Goal: Navigation & Orientation: Understand site structure

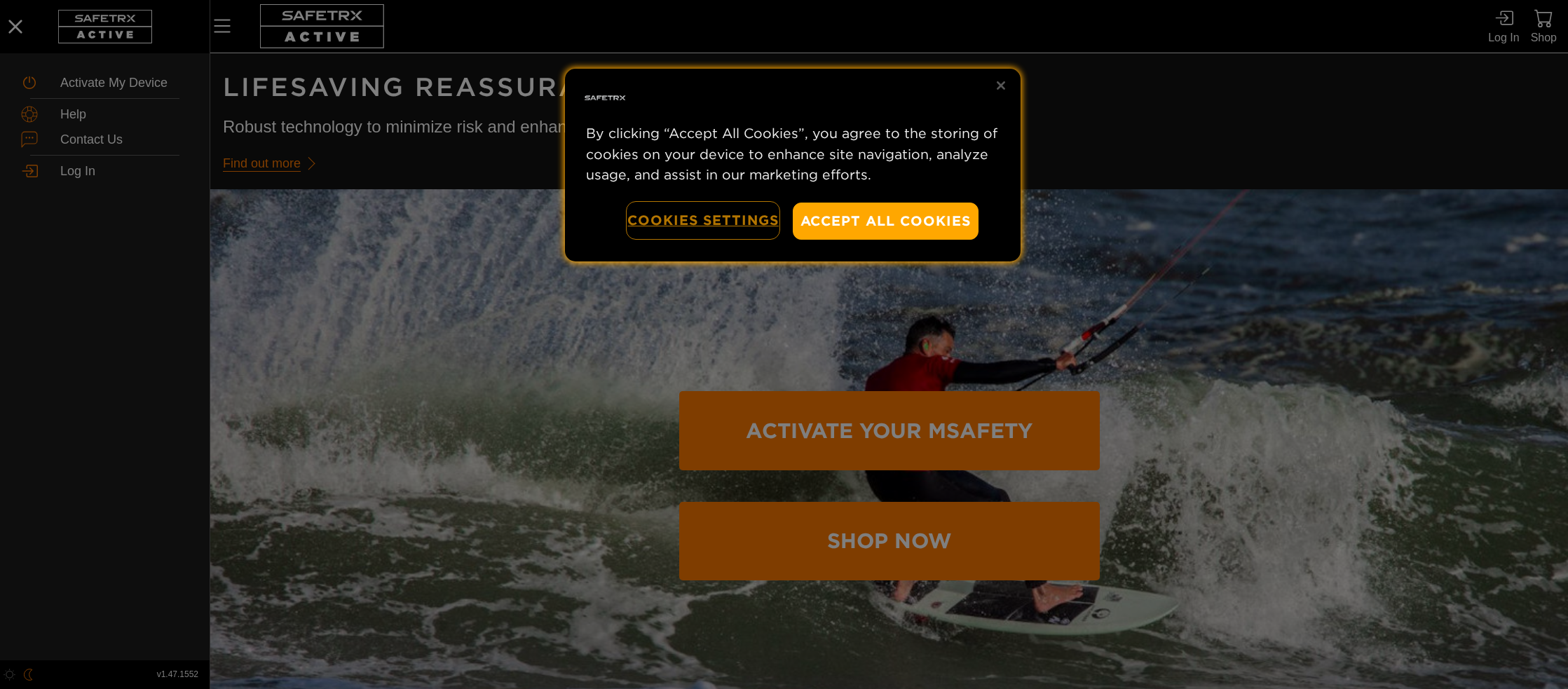
click at [730, 217] on button "Cookies Settings" at bounding box center [703, 220] width 151 height 36
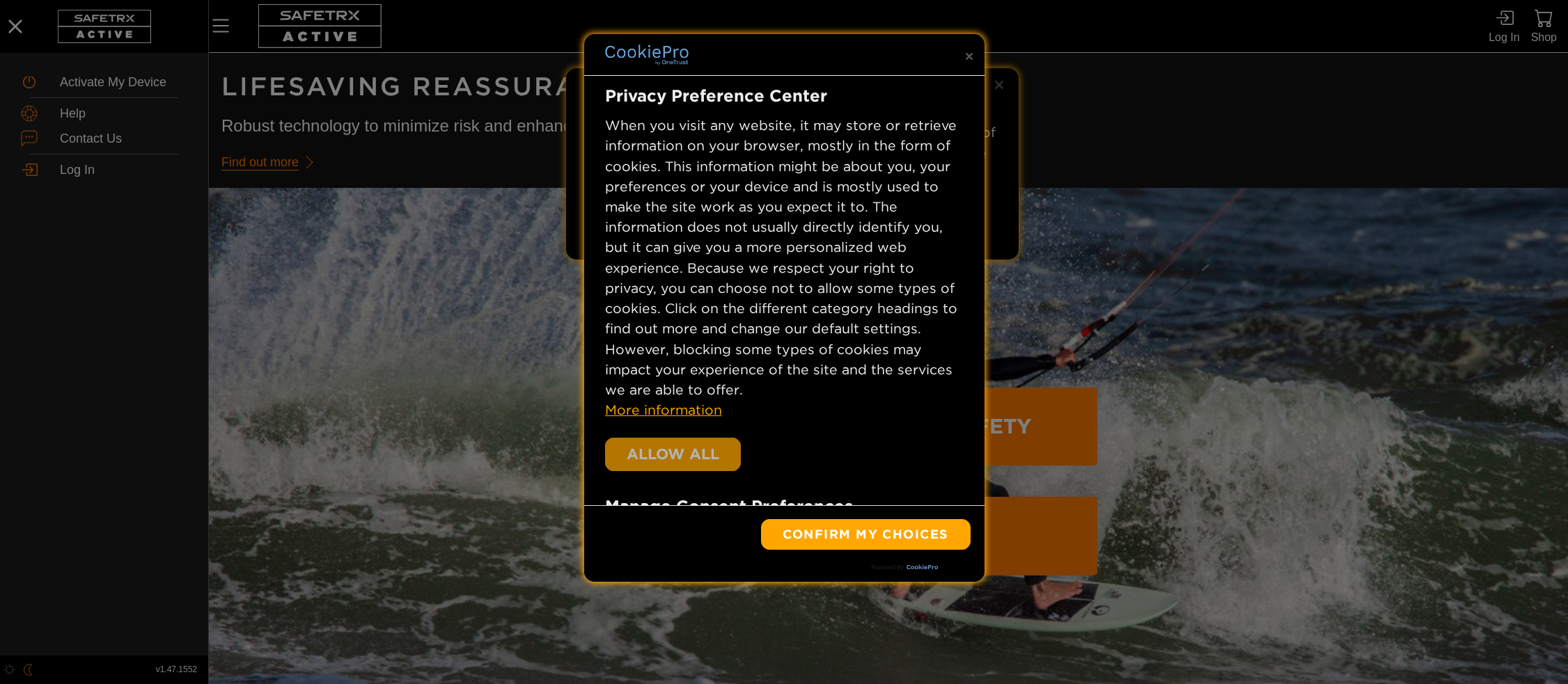
click at [713, 442] on button "Allow All" at bounding box center [674, 454] width 137 height 33
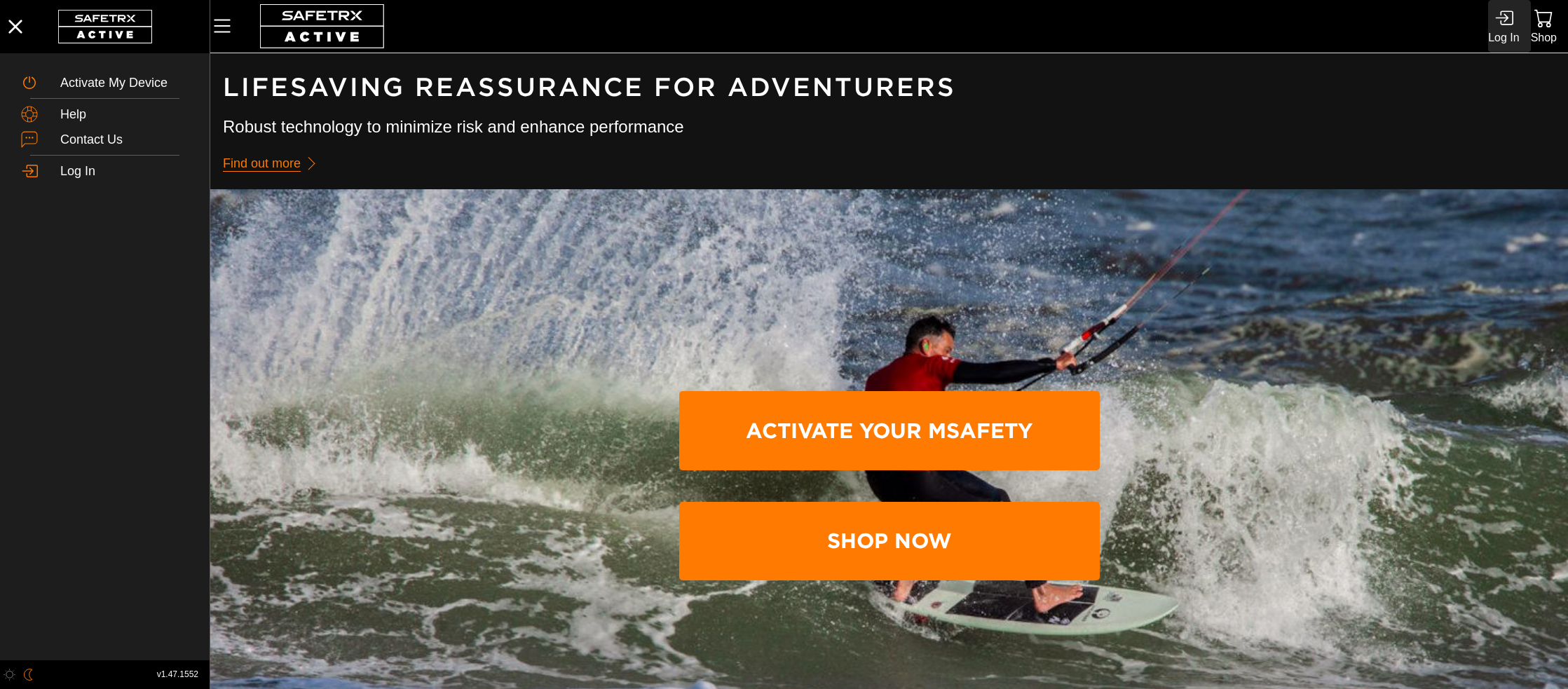
click at [1509, 34] on div "Log In" at bounding box center [1503, 37] width 31 height 19
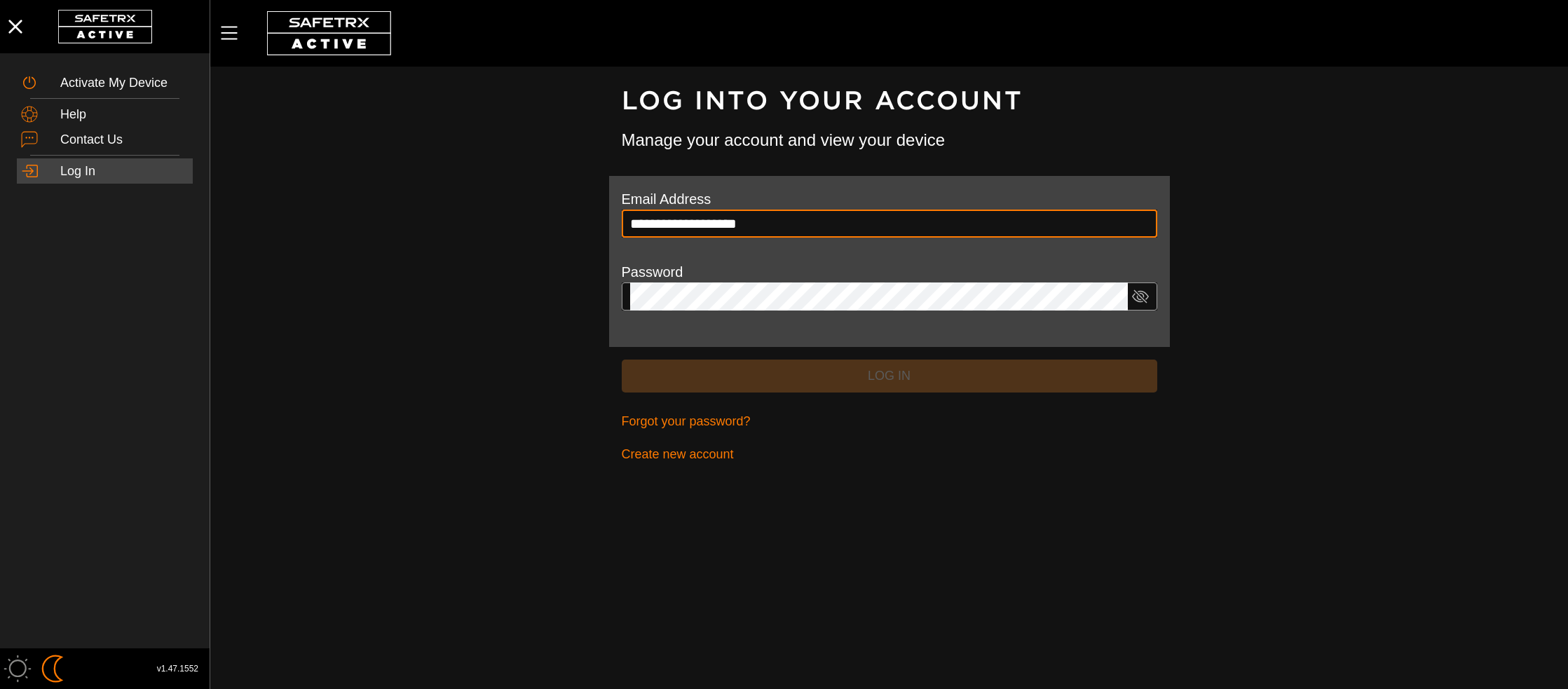
type input "**********"
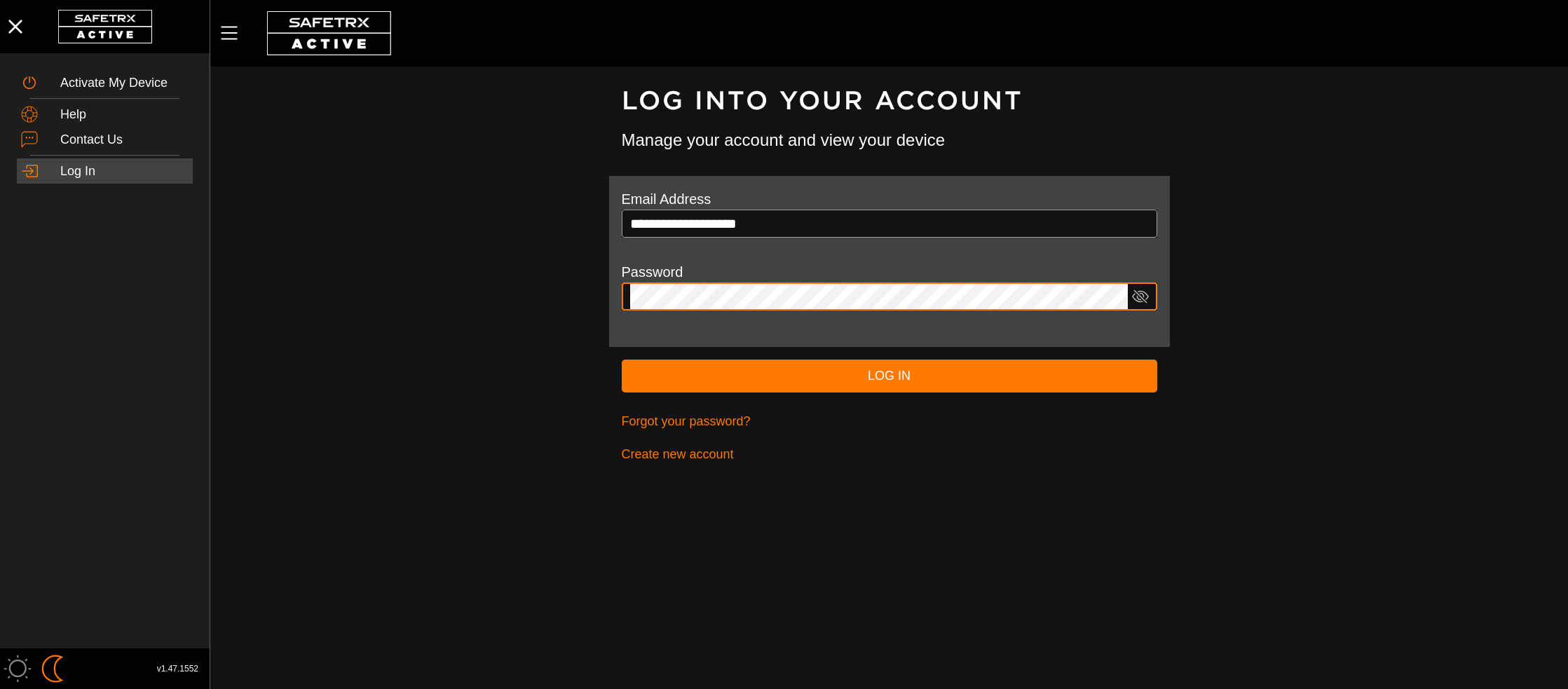
click at [622, 360] on button "Log In" at bounding box center [889, 376] width 535 height 33
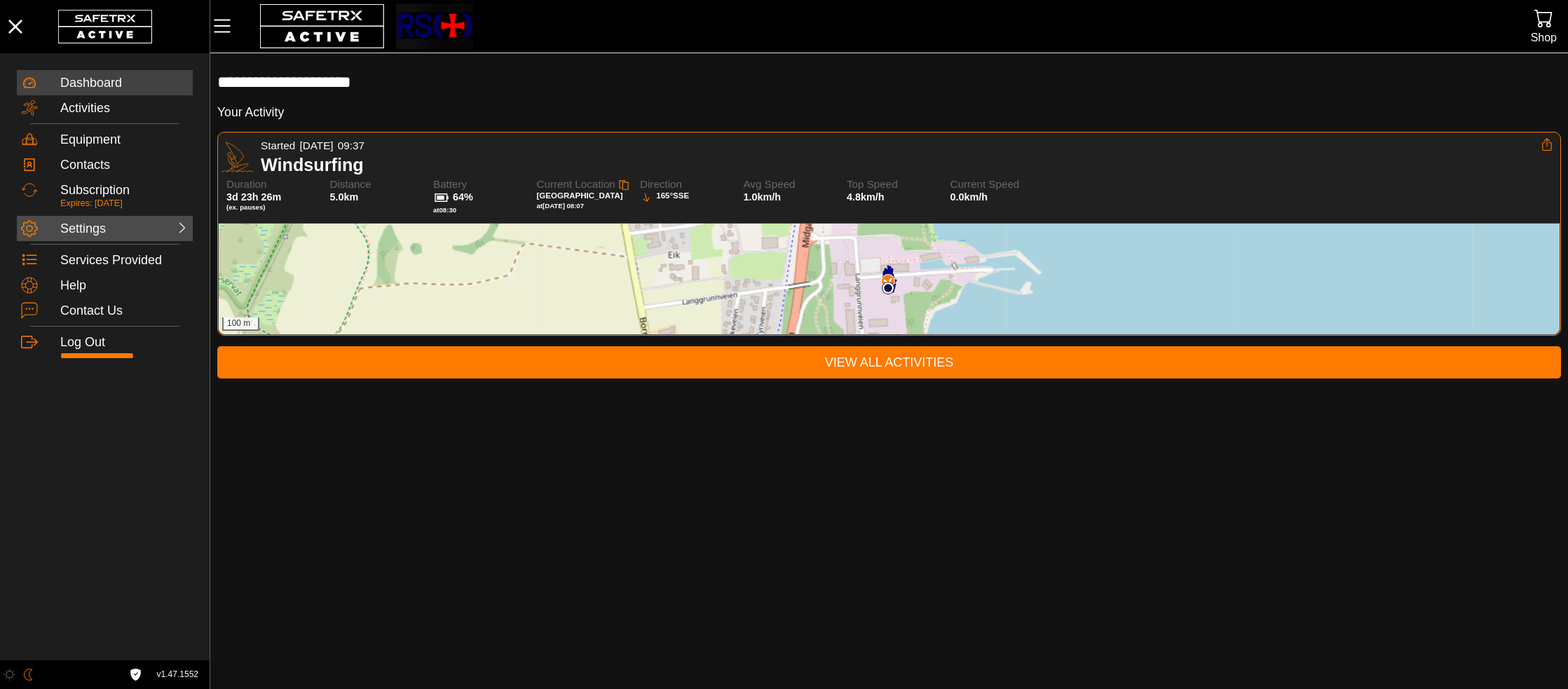
click at [163, 227] on div at bounding box center [159, 227] width 62 height 14
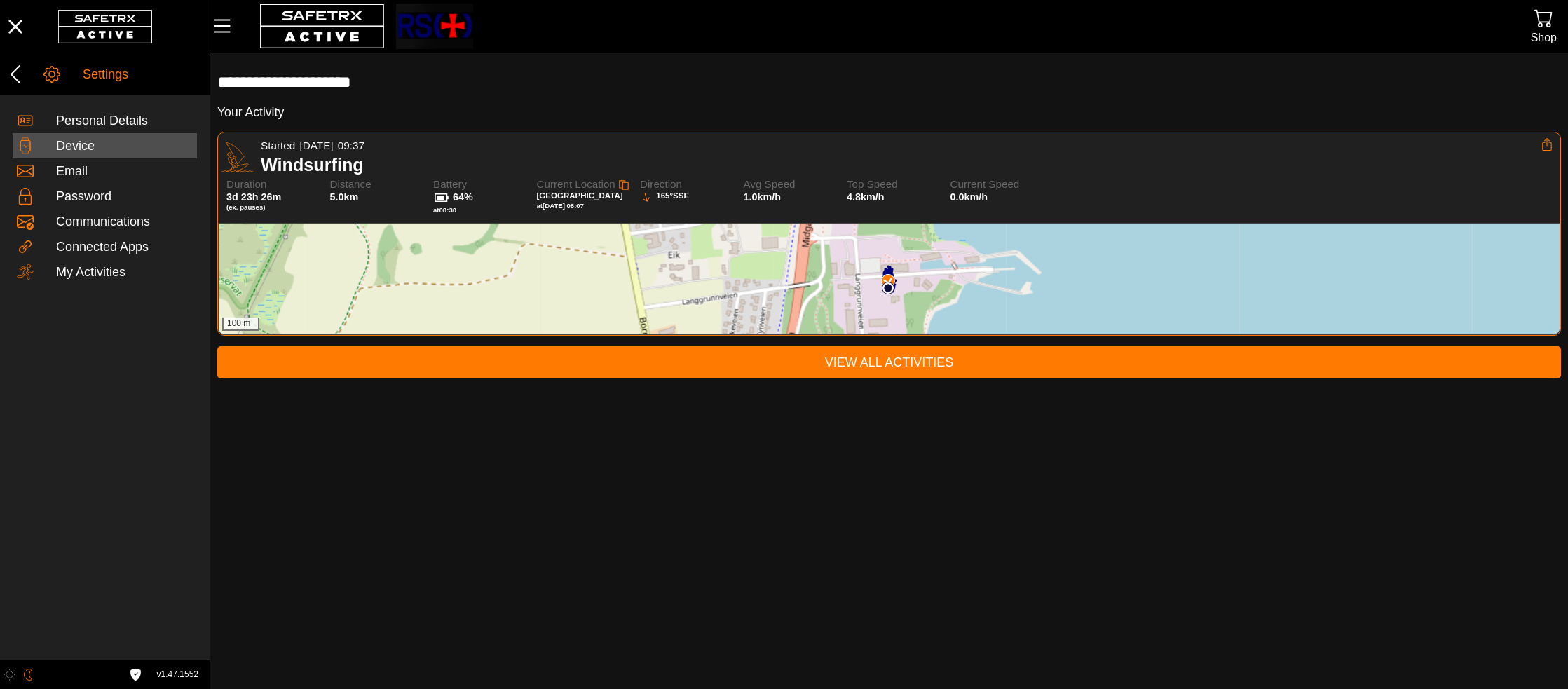
click at [132, 147] on div "Device" at bounding box center [124, 146] width 137 height 15
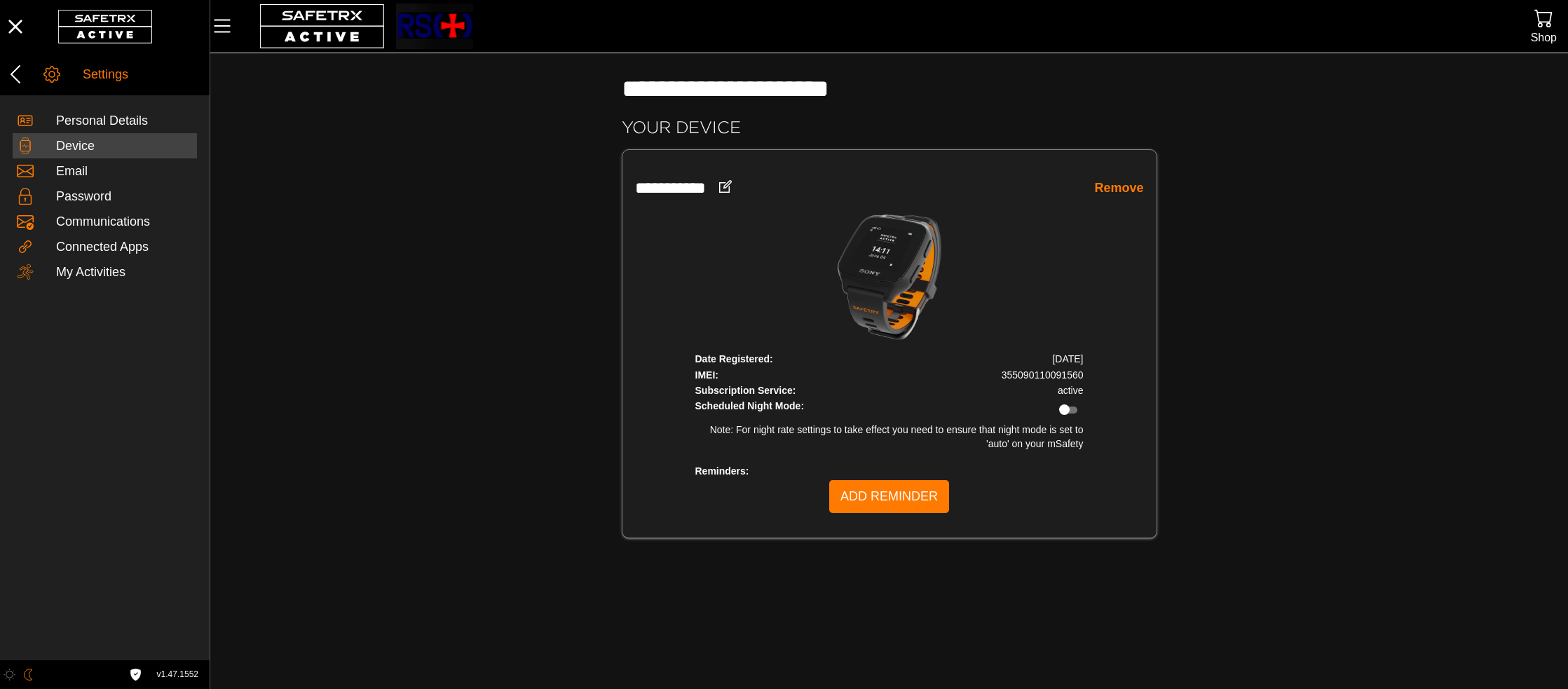
click at [1128, 185] on link "Remove" at bounding box center [1118, 188] width 49 height 16
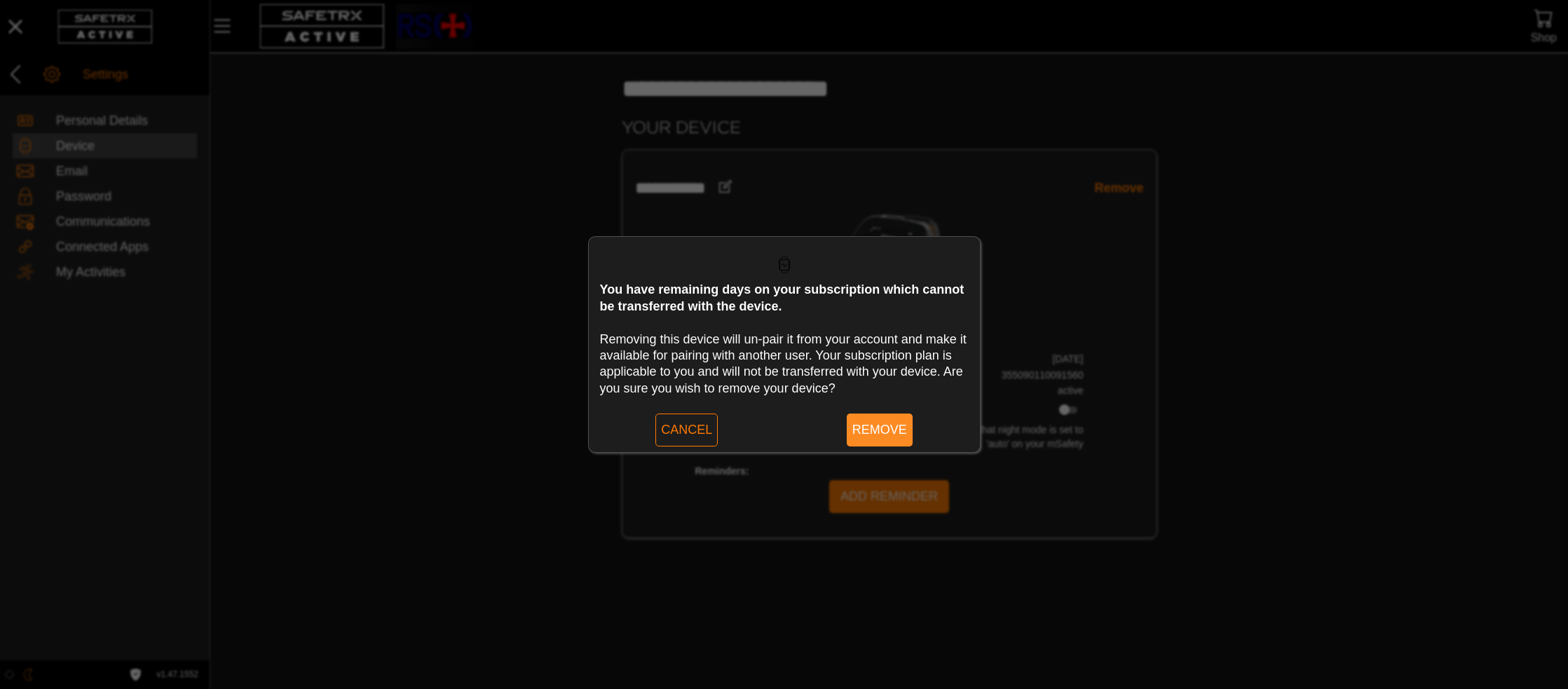
click at [899, 424] on span "Remove" at bounding box center [879, 431] width 55 height 22
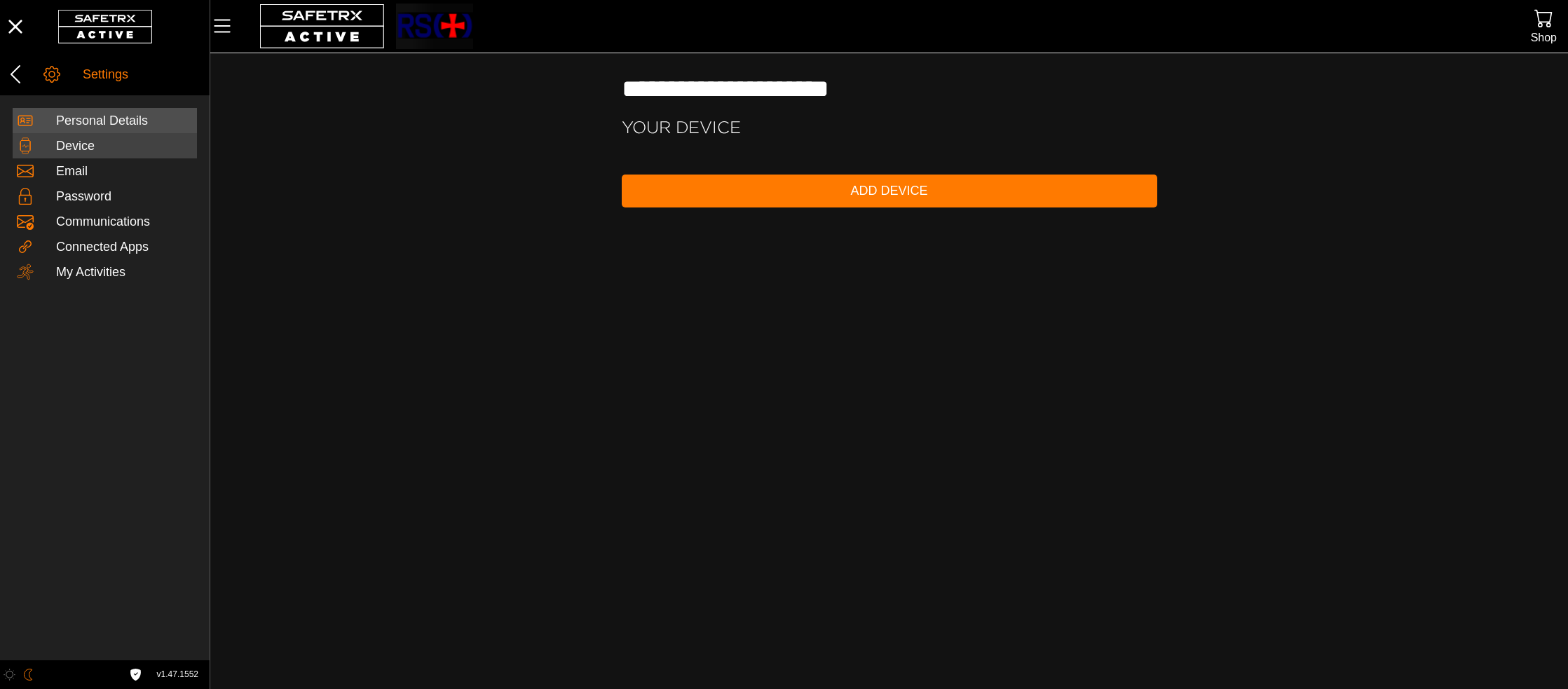
click at [126, 119] on div "Personal Details" at bounding box center [124, 121] width 137 height 15
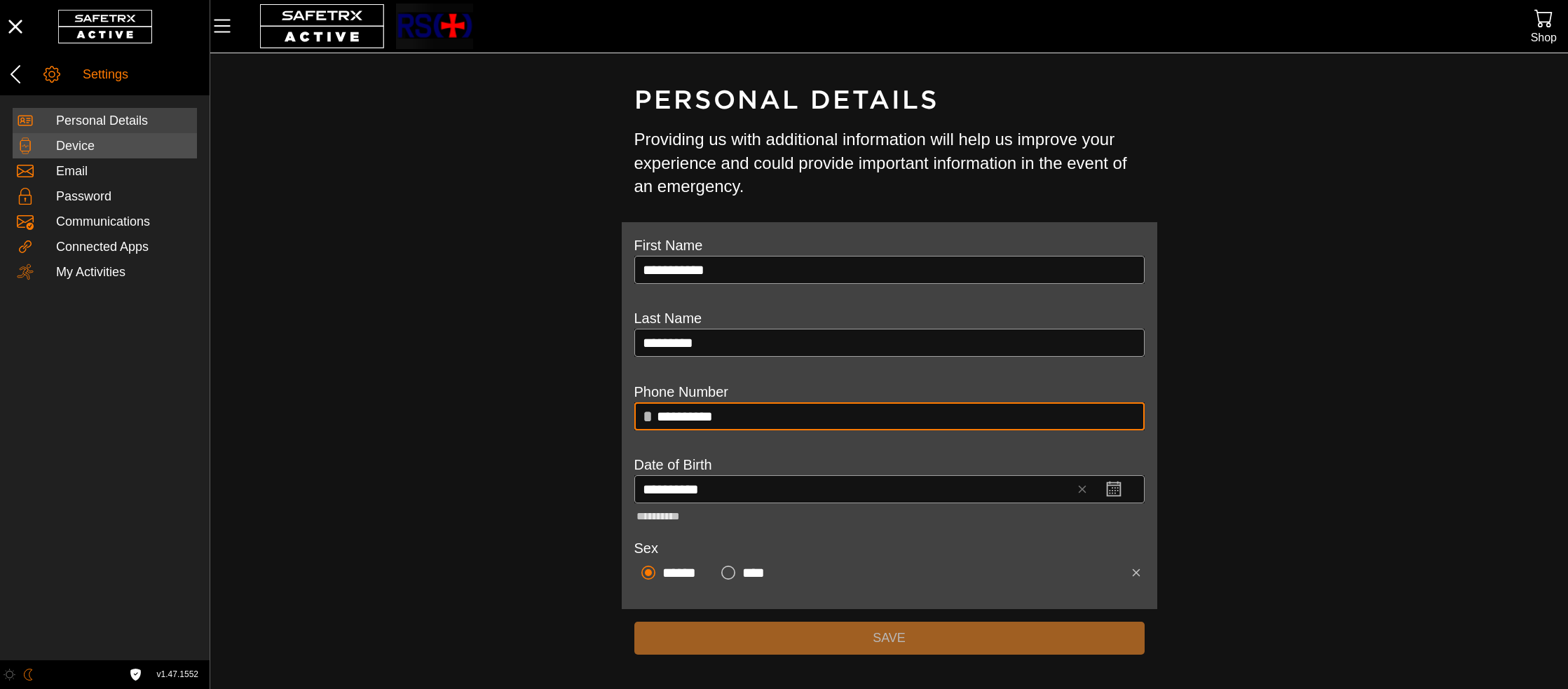
click at [106, 148] on div "Device" at bounding box center [124, 146] width 137 height 15
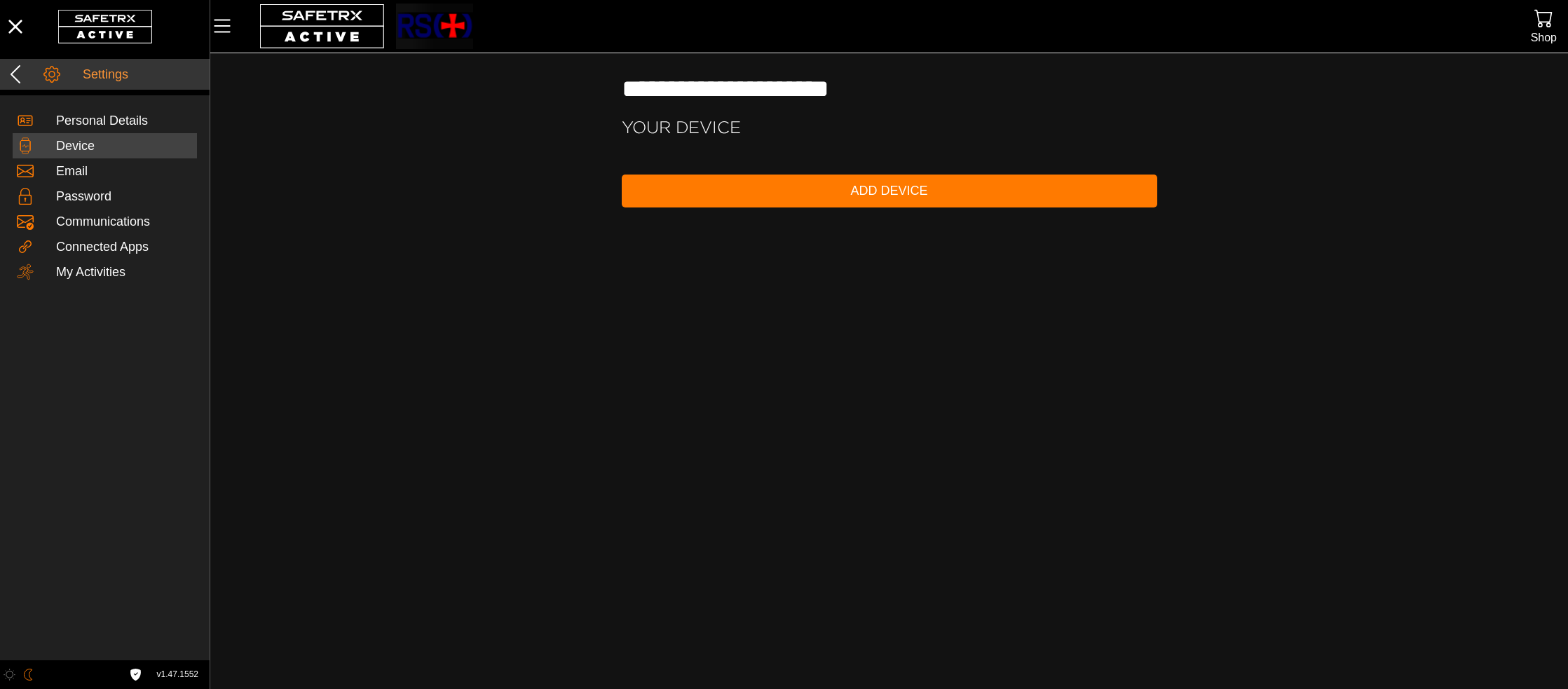
click at [18, 71] on icon at bounding box center [15, 74] width 23 height 23
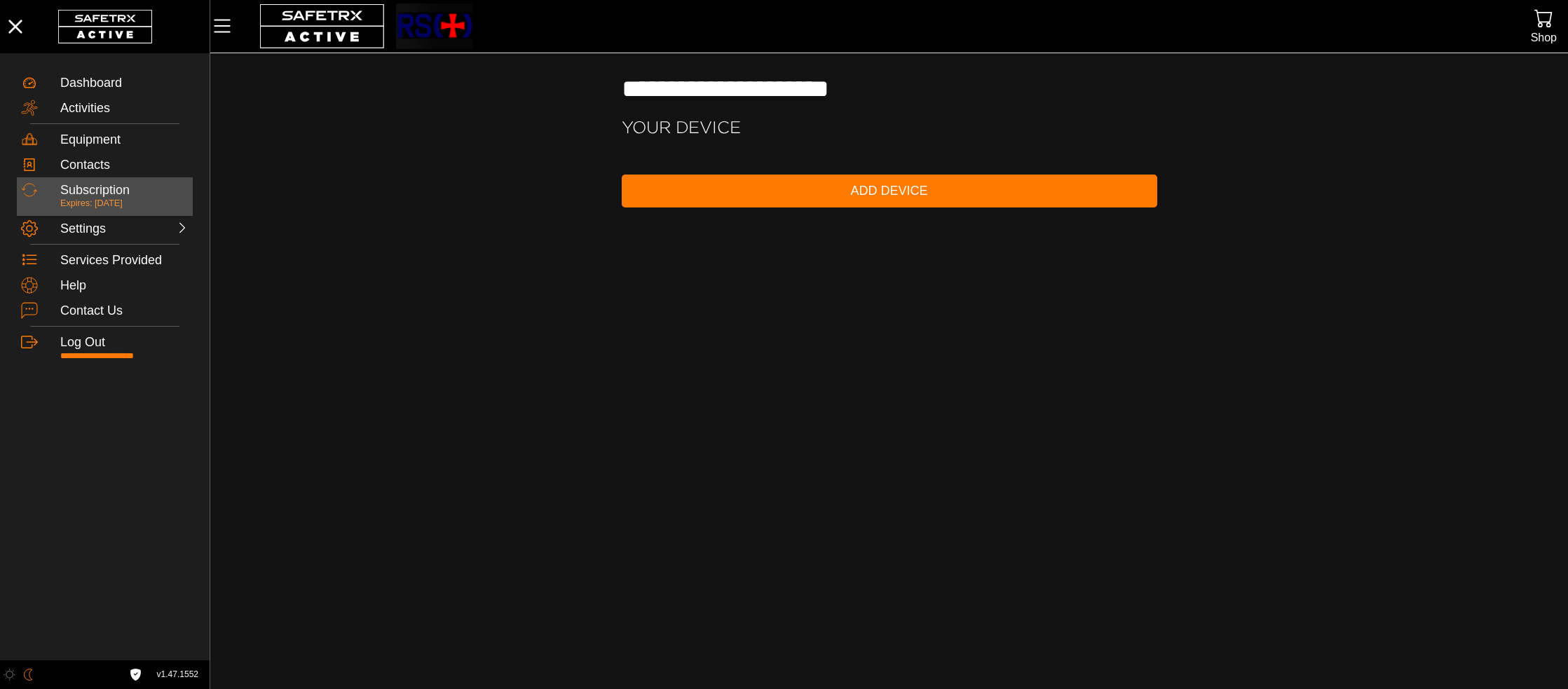
click at [145, 191] on div "Subscription" at bounding box center [124, 191] width 128 height 15
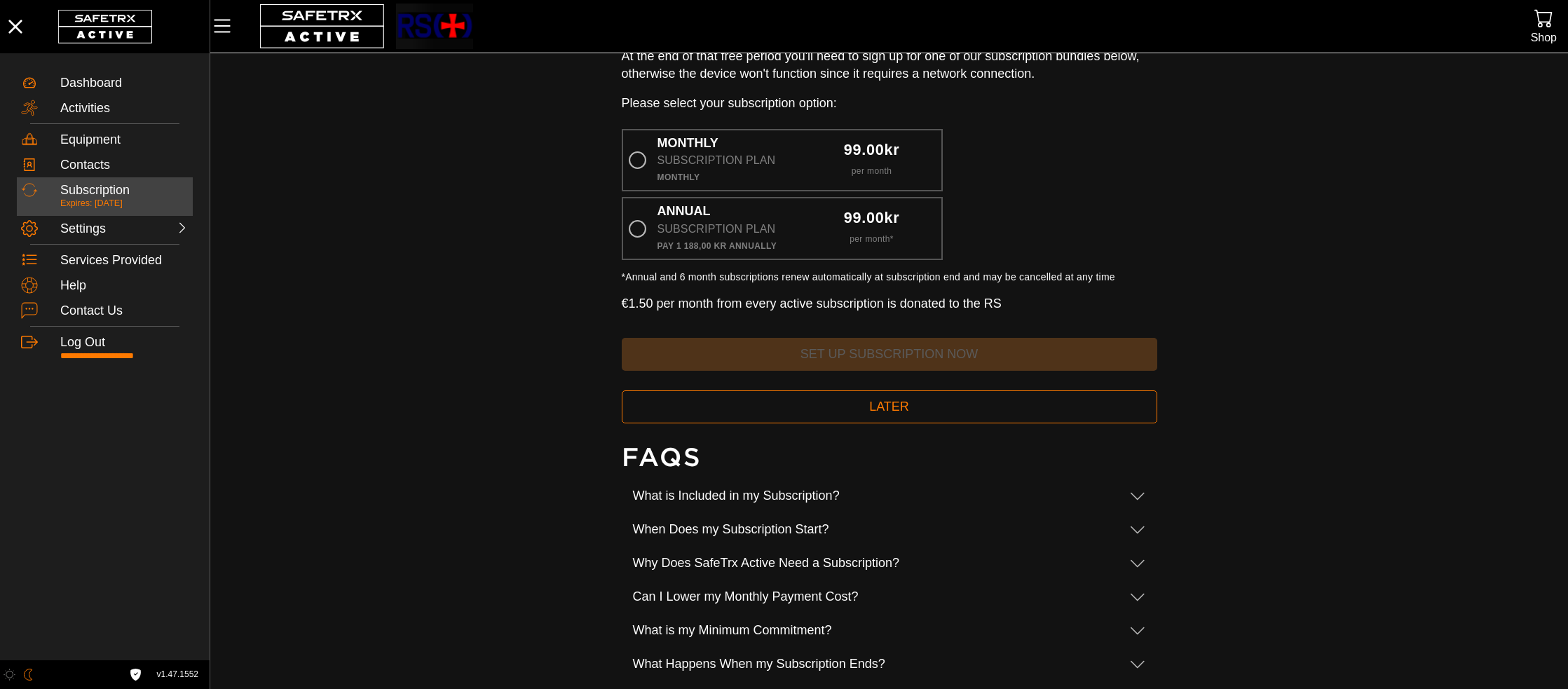
scroll to position [85, 0]
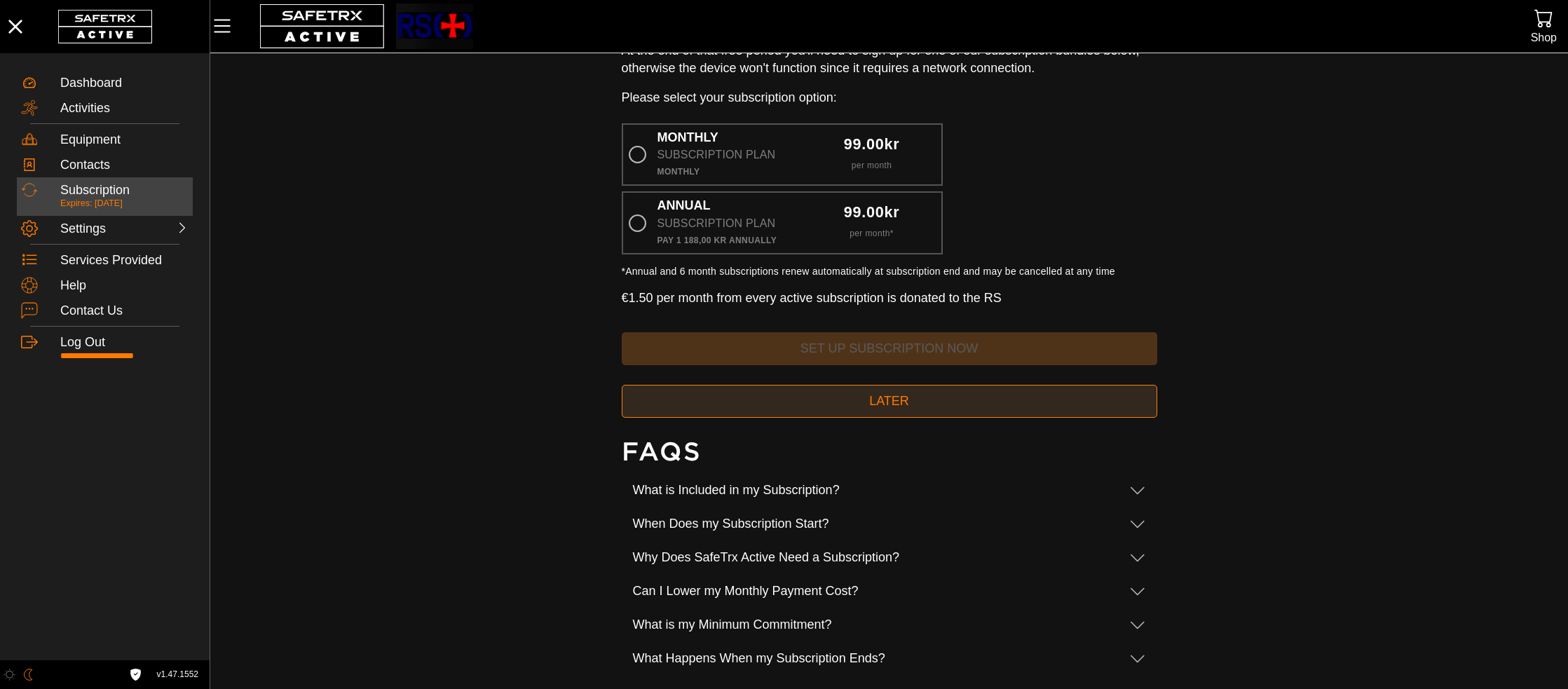
click at [1055, 410] on span "Later" at bounding box center [888, 401] width 513 height 22
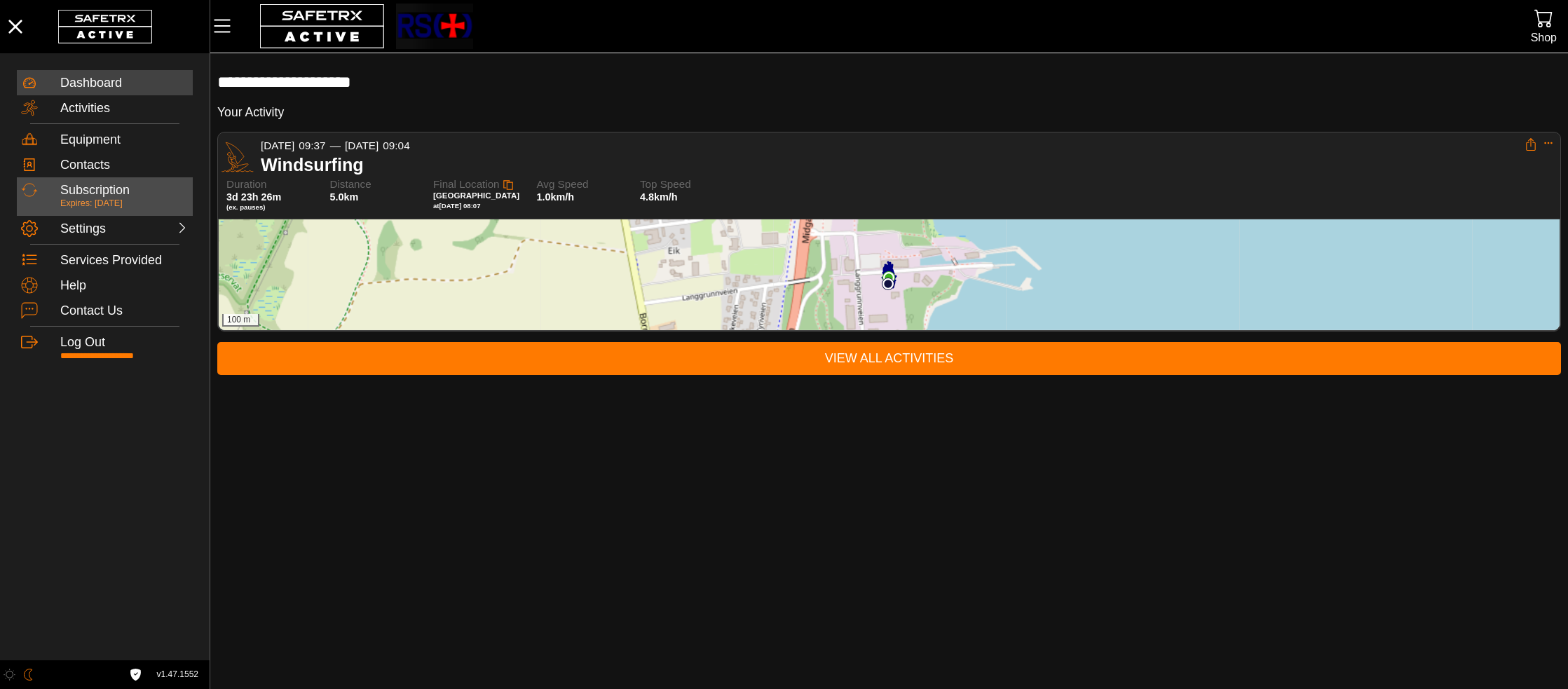
click at [124, 189] on div "Subscription" at bounding box center [124, 191] width 128 height 15
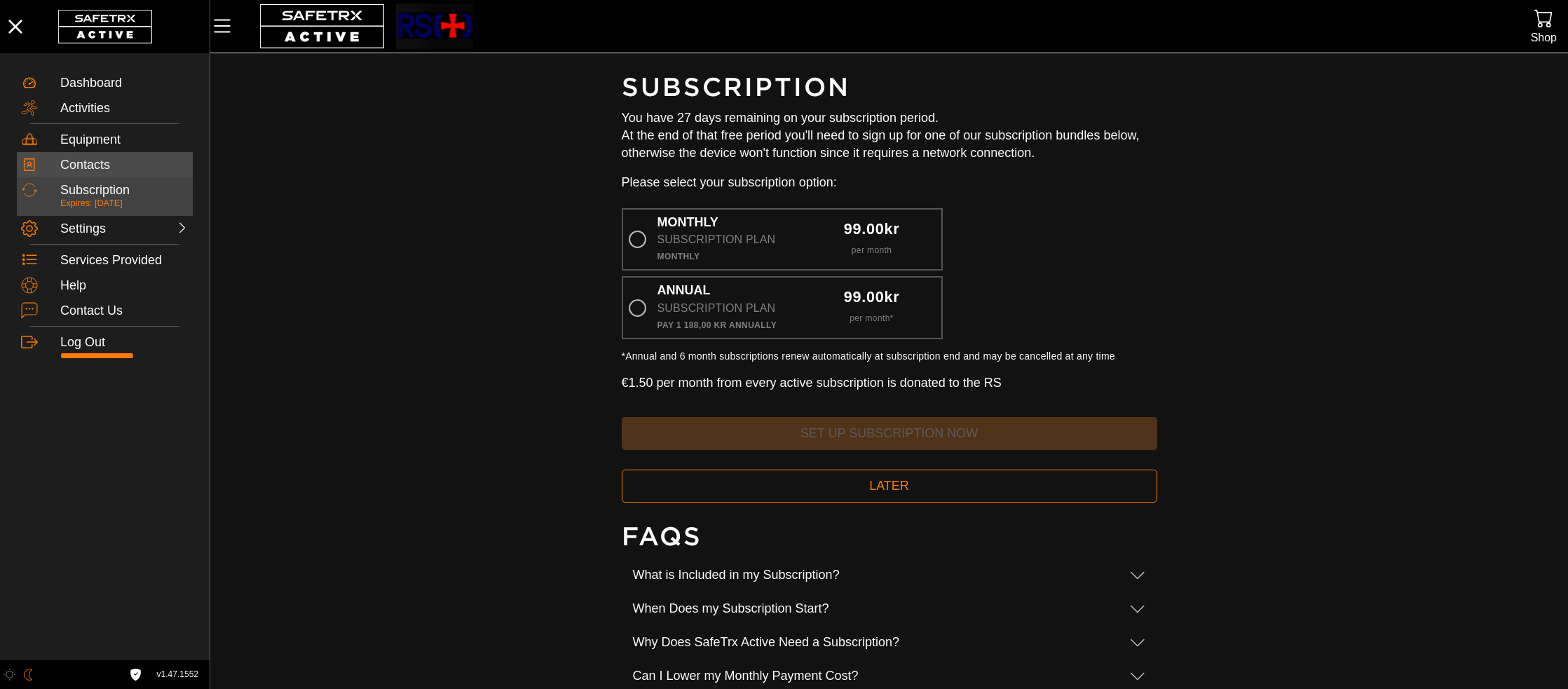
click at [126, 164] on div "Contacts" at bounding box center [124, 165] width 128 height 15
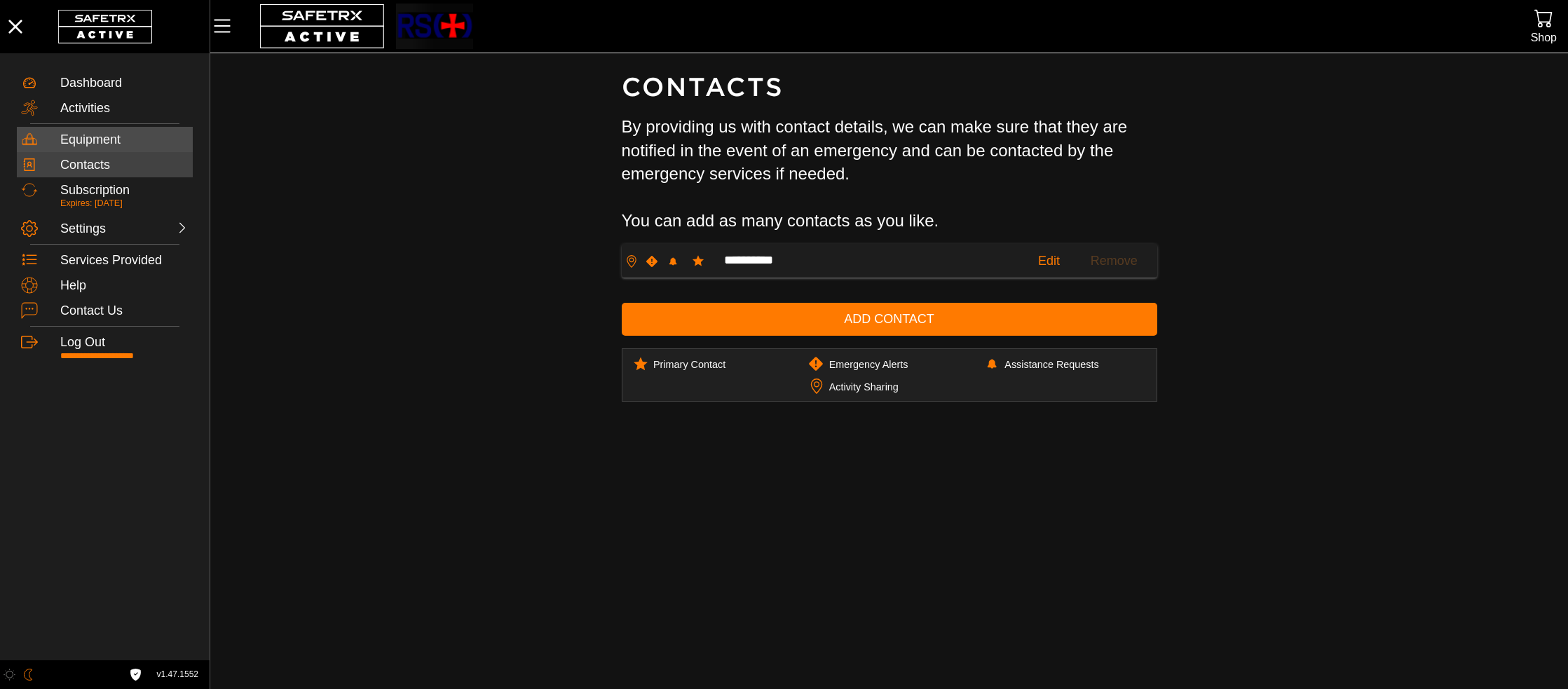
click at [128, 142] on div "Equipment" at bounding box center [124, 140] width 128 height 15
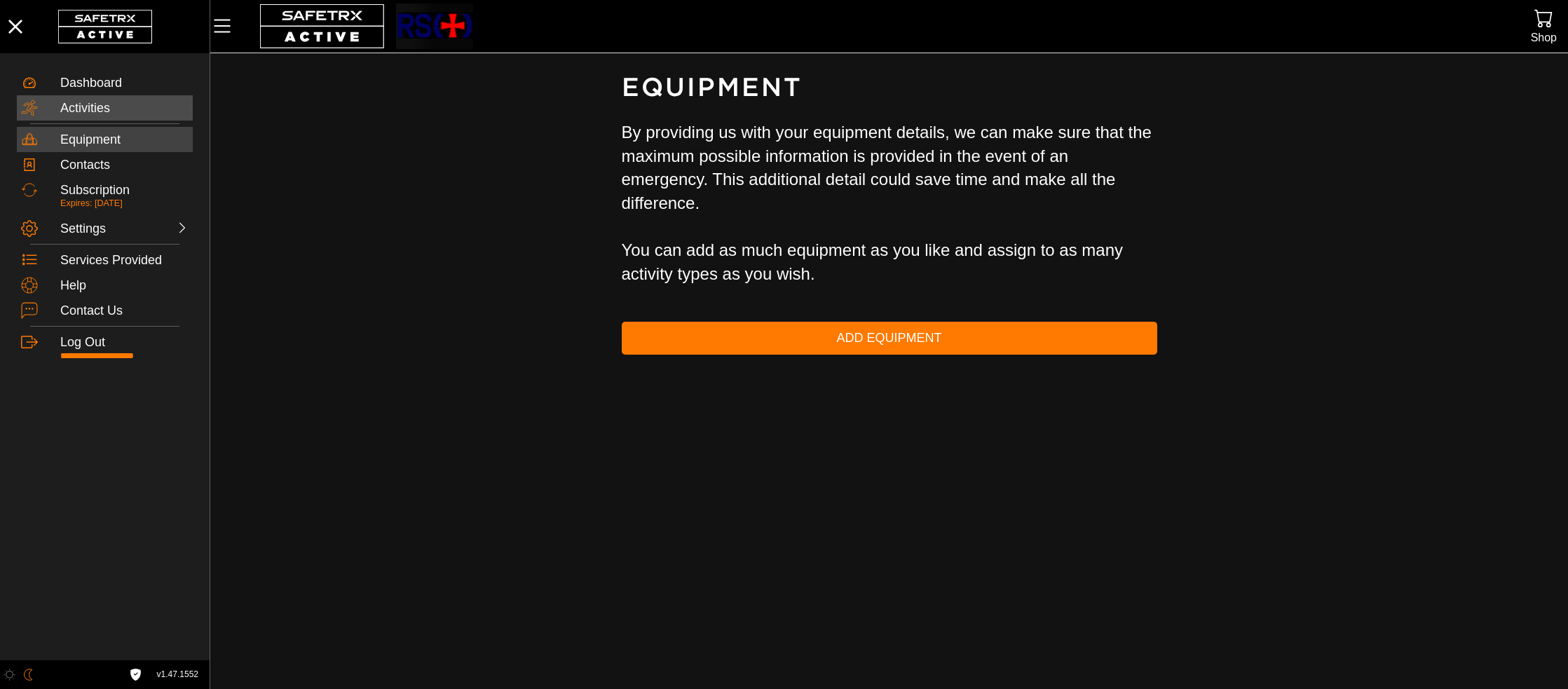
click at [128, 109] on div "Activities" at bounding box center [124, 108] width 128 height 15
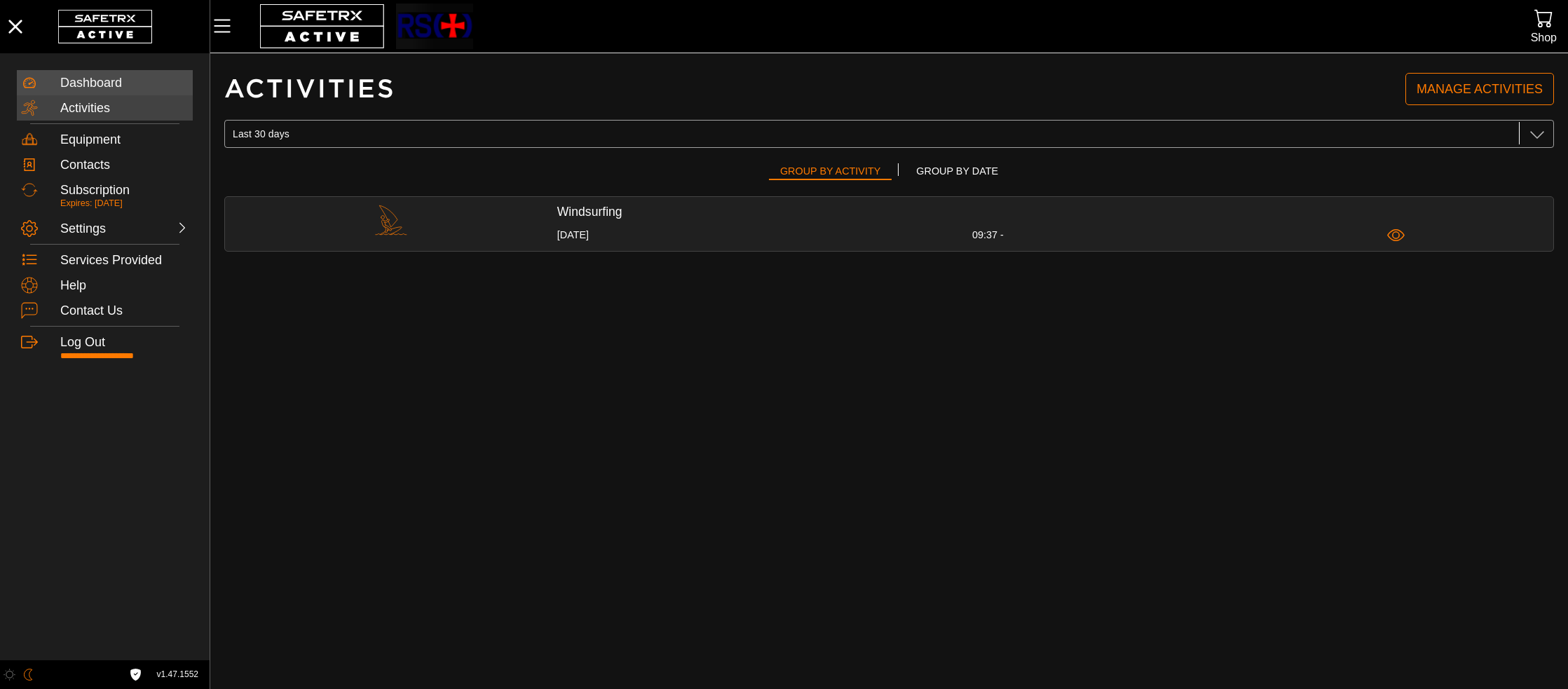
click at [129, 83] on div "Dashboard" at bounding box center [124, 83] width 128 height 15
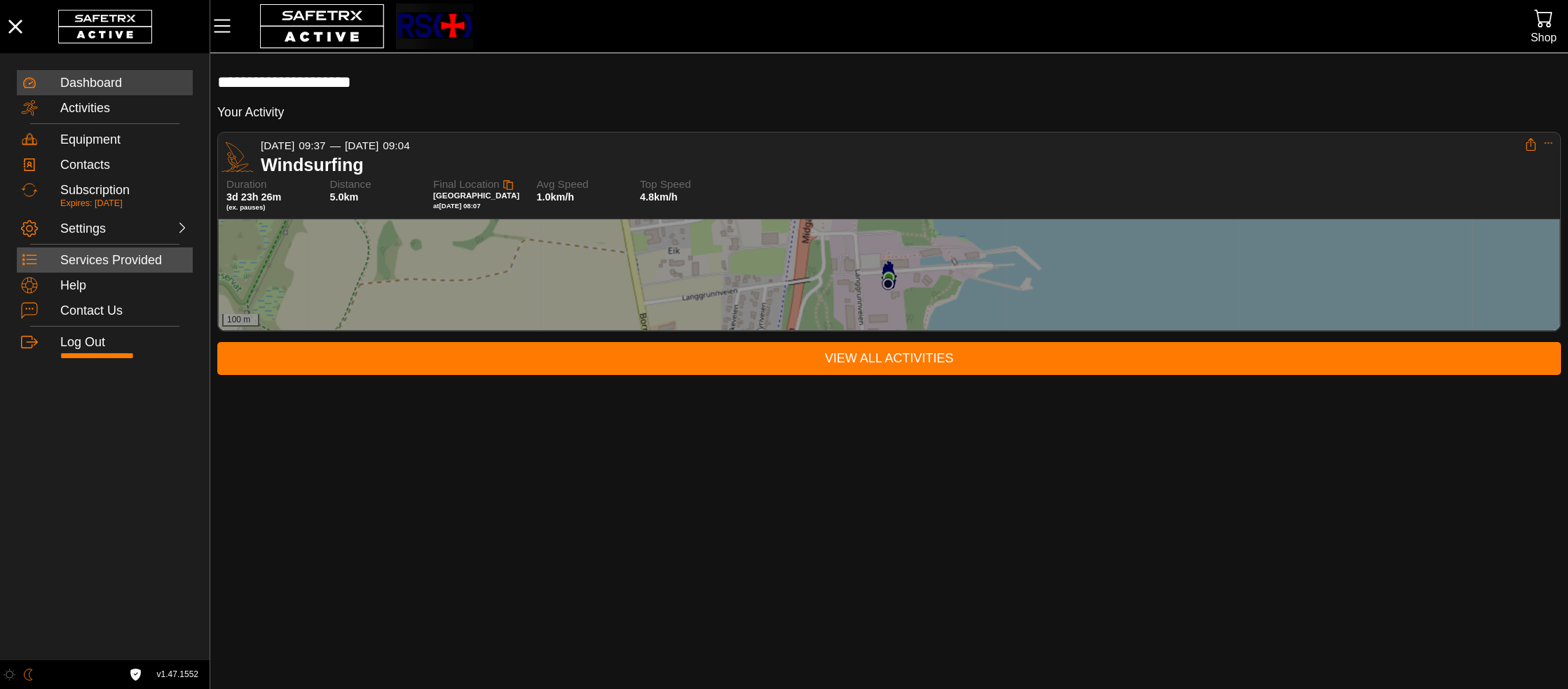
click at [154, 258] on div "Services Provided" at bounding box center [124, 261] width 128 height 15
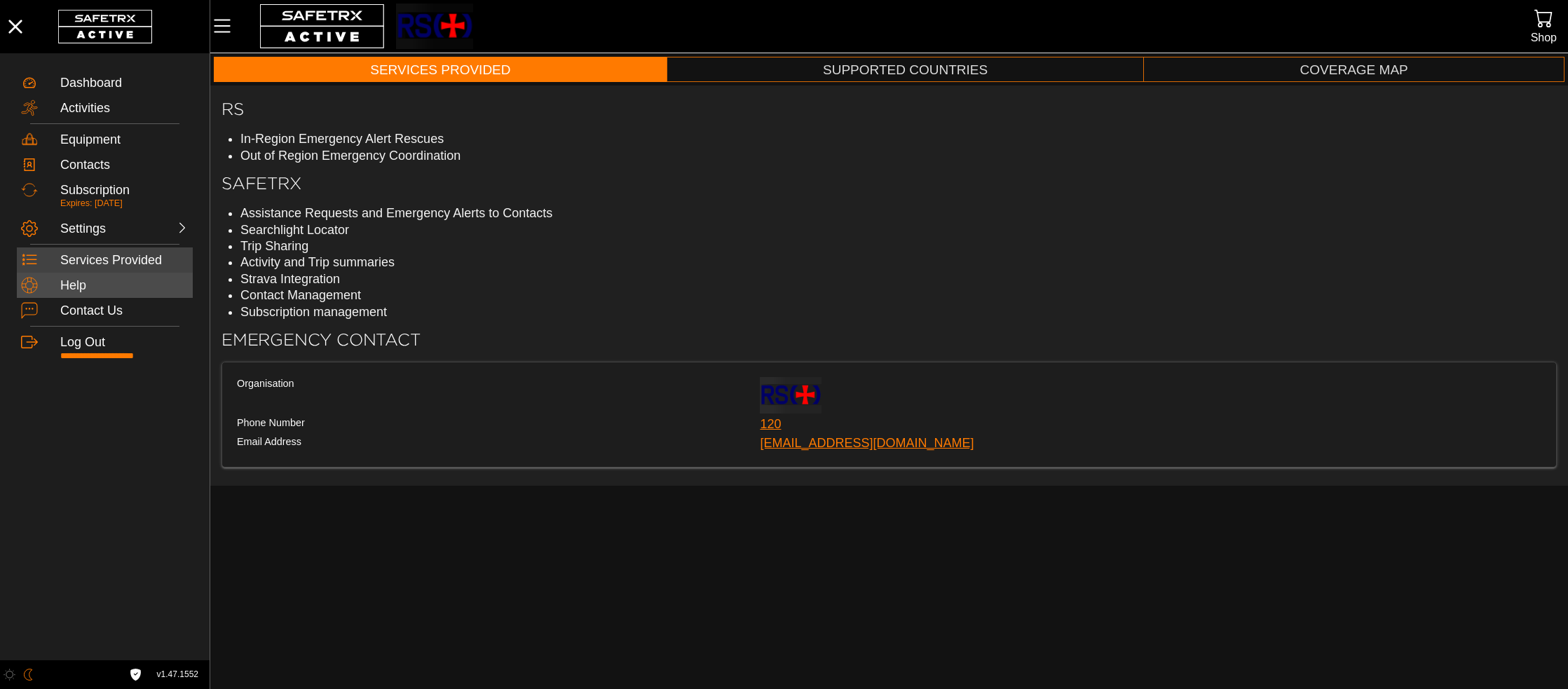
click at [111, 289] on div "Help" at bounding box center [124, 286] width 128 height 15
